Goal: Task Accomplishment & Management: Use online tool/utility

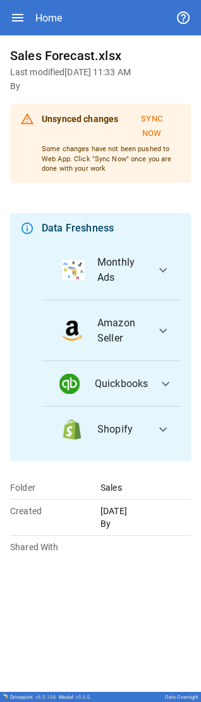
click at [163, 383] on span "expand_more" at bounding box center [165, 383] width 15 height 15
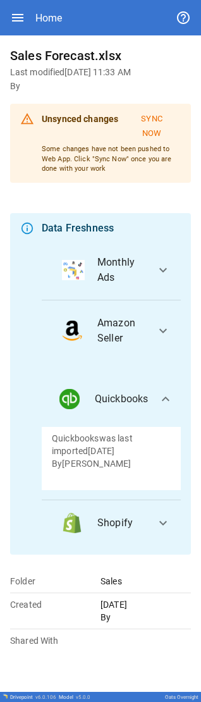
click at [126, 403] on span "Quickbooks" at bounding box center [122, 398] width 54 height 15
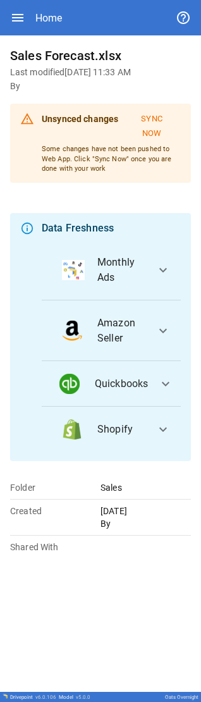
click at [94, 384] on div "button" at bounding box center [76, 384] width 35 height 20
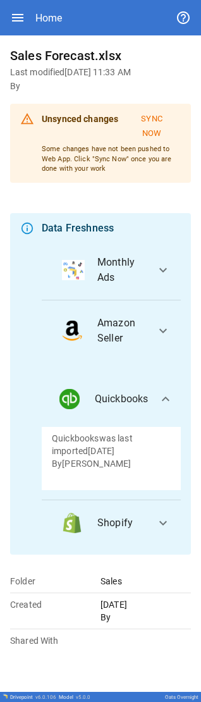
click at [66, 396] on img "button" at bounding box center [69, 399] width 20 height 20
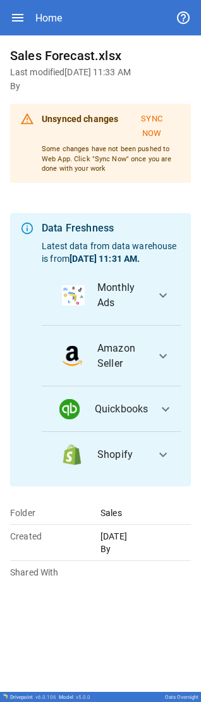
click at [70, 405] on img "button" at bounding box center [69, 409] width 20 height 20
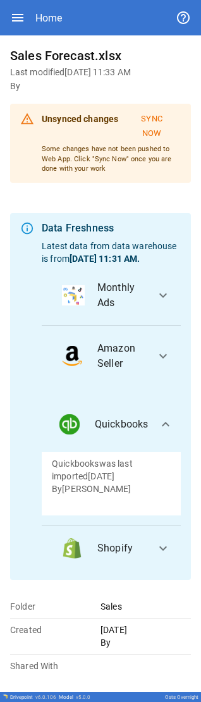
click at [74, 485] on p "By [PERSON_NAME]" at bounding box center [111, 488] width 119 height 13
click at [86, 417] on div "button" at bounding box center [76, 424] width 35 height 20
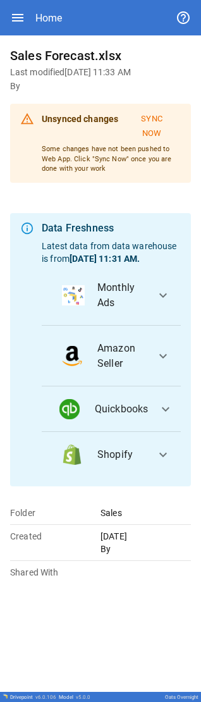
click at [173, 411] on span "expand_more" at bounding box center [165, 409] width 15 height 15
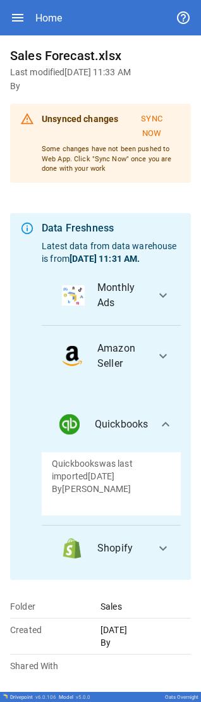
click at [126, 472] on p "Quickbooks was last imported [DATE]" at bounding box center [111, 469] width 119 height 25
click at [92, 479] on p "Quickbooks was last imported [DATE]" at bounding box center [111, 469] width 119 height 25
click at [63, 416] on img "button" at bounding box center [69, 424] width 20 height 20
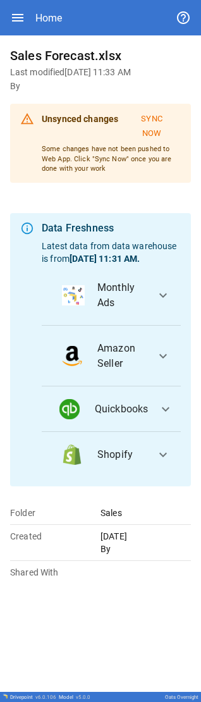
click at [66, 412] on img "button" at bounding box center [69, 409] width 20 height 20
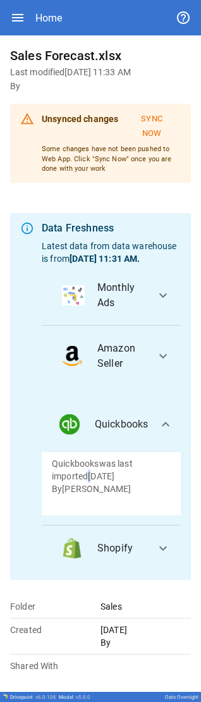
click at [66, 410] on li "Quickbooks" at bounding box center [103, 424] width 109 height 30
click at [66, 414] on img "button" at bounding box center [69, 424] width 20 height 20
click at [66, 409] on li "Quickbooks" at bounding box center [103, 424] width 109 height 30
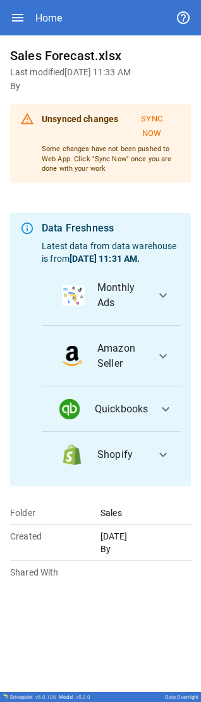
click at [160, 456] on span "expand_more" at bounding box center [163, 454] width 15 height 15
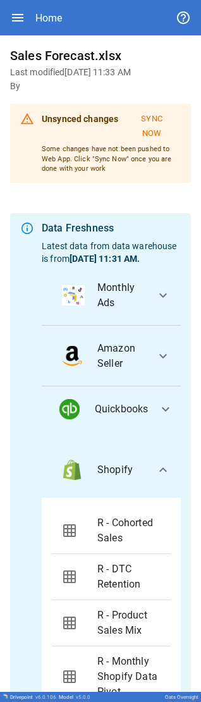
scroll to position [84, 0]
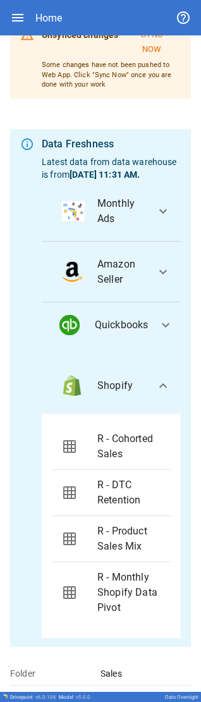
click at [144, 395] on li "Shopify" at bounding box center [104, 386] width 104 height 30
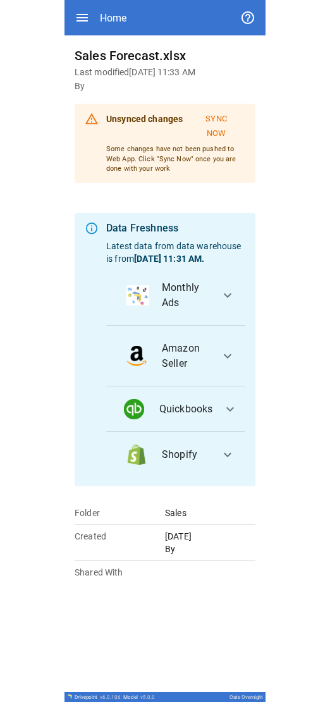
scroll to position [0, 0]
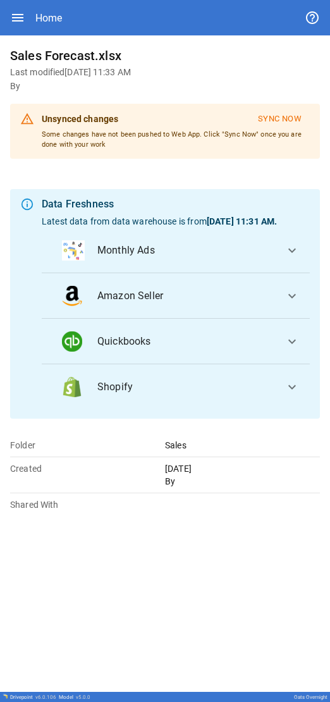
click at [200, 379] on button "Shopify expand_more" at bounding box center [176, 387] width 268 height 46
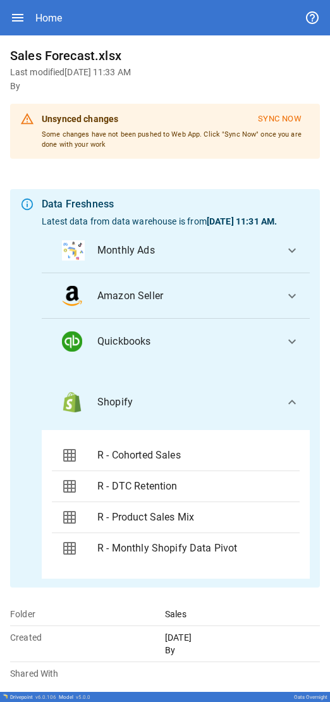
click at [200, 384] on button "Shopify expand_more" at bounding box center [176, 402] width 268 height 56
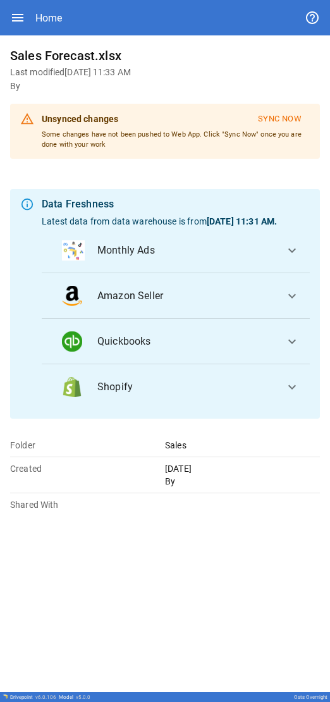
click at [200, 126] on button "Sync Now" at bounding box center [280, 119] width 60 height 21
